Goal: Information Seeking & Learning: Learn about a topic

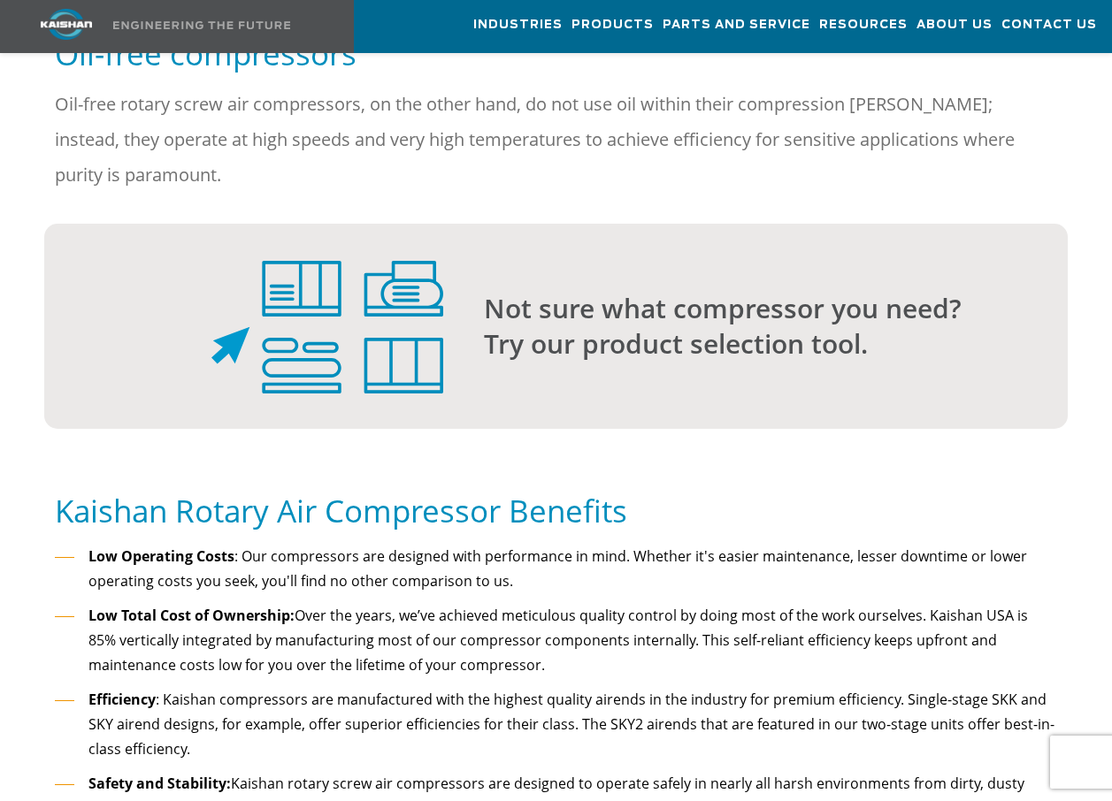
scroll to position [1592, 0]
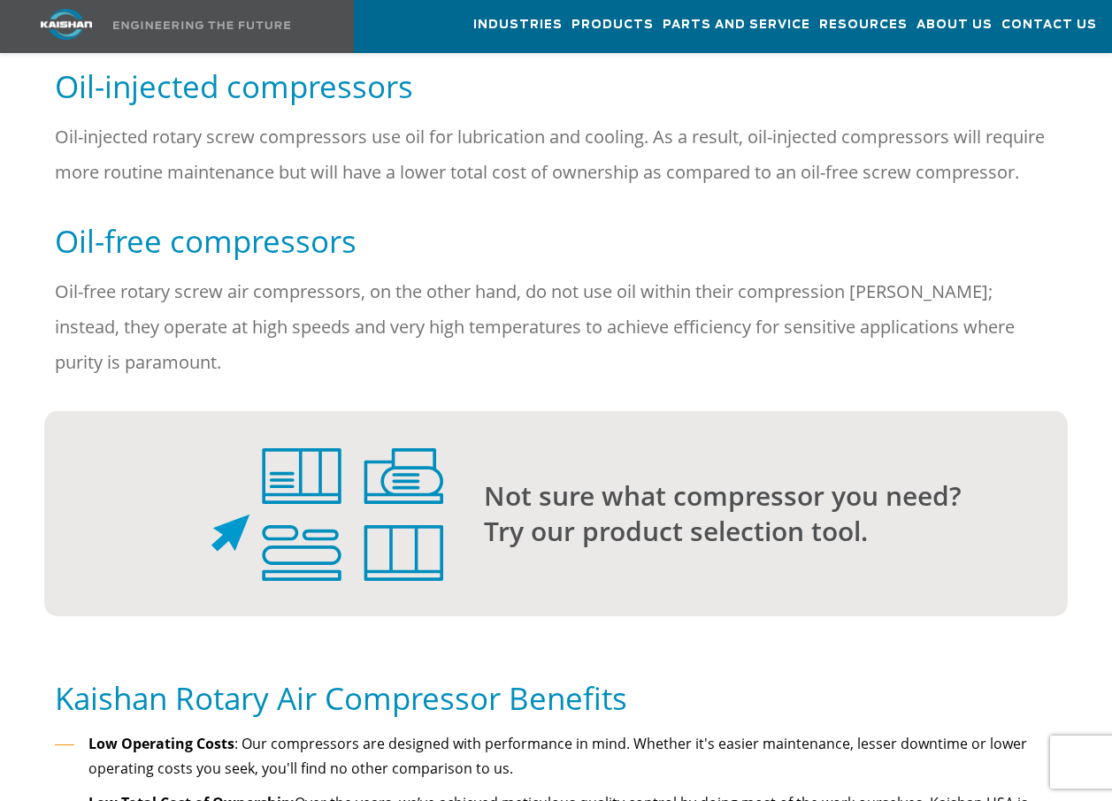
scroll to position [1504, 0]
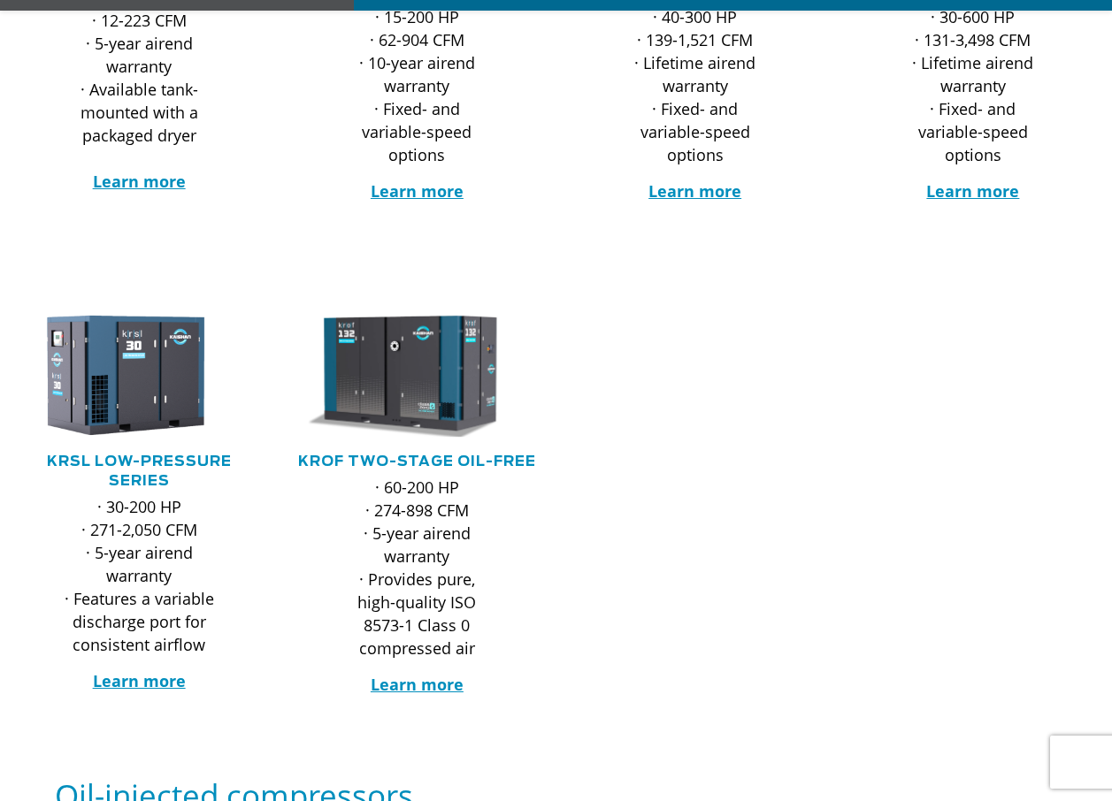
scroll to position [619, 0]
